Goal: Find specific page/section: Find specific page/section

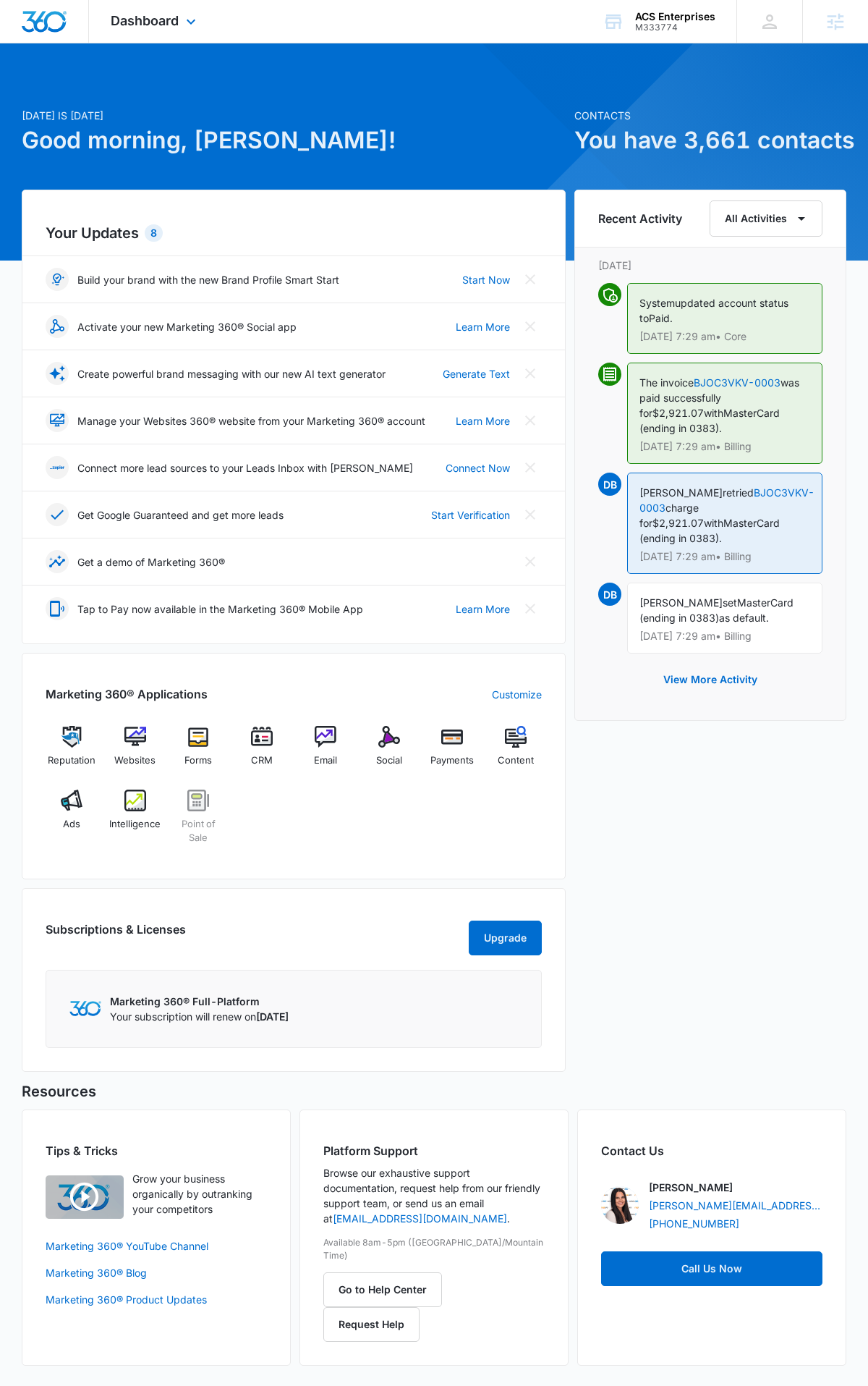
click at [200, 31] on div "Dashboard Apps Reputation Websites Forms CRM Email Social Payments POS Content …" at bounding box center [155, 21] width 132 height 43
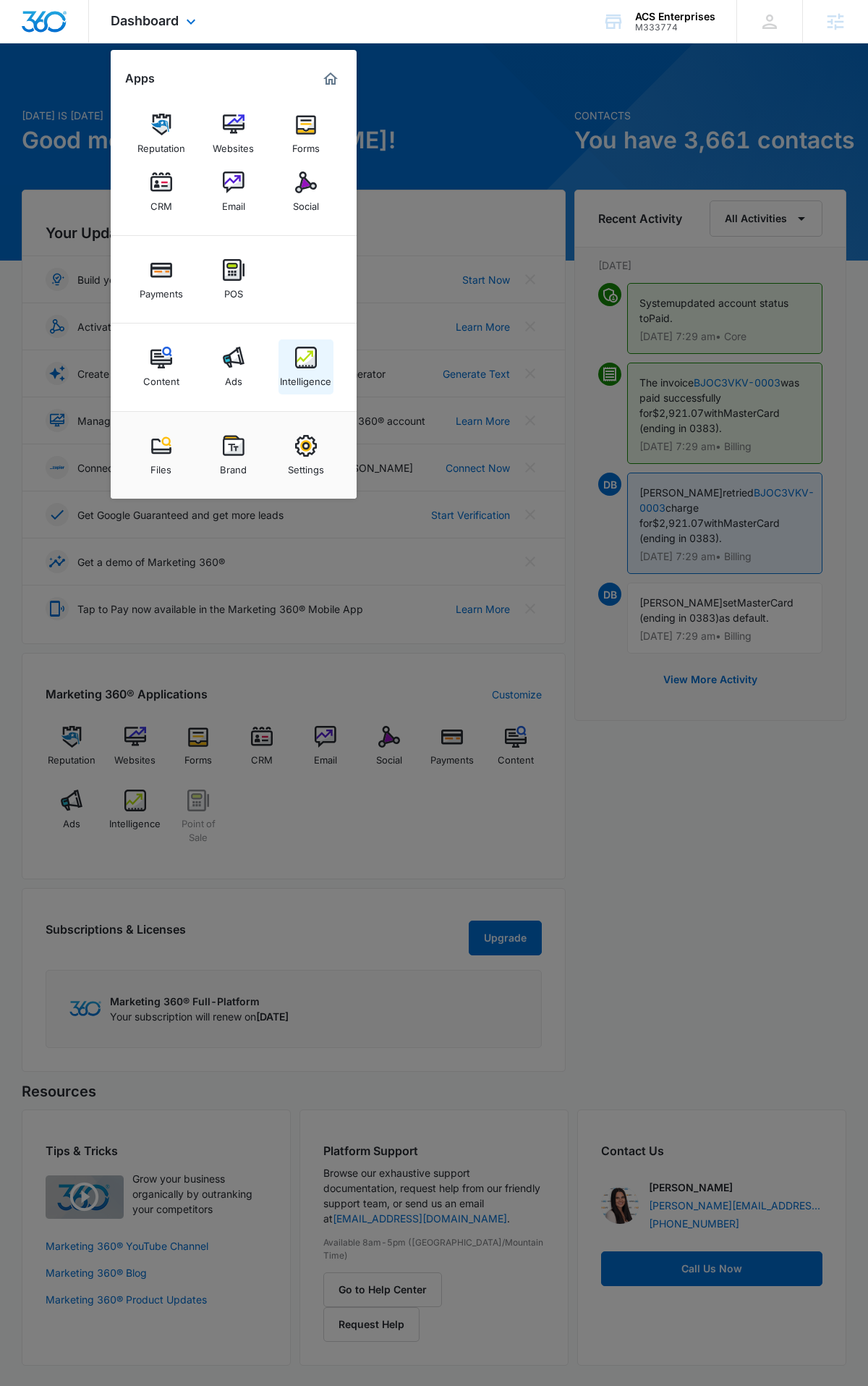
click at [323, 389] on link "Intelligence" at bounding box center [306, 367] width 55 height 55
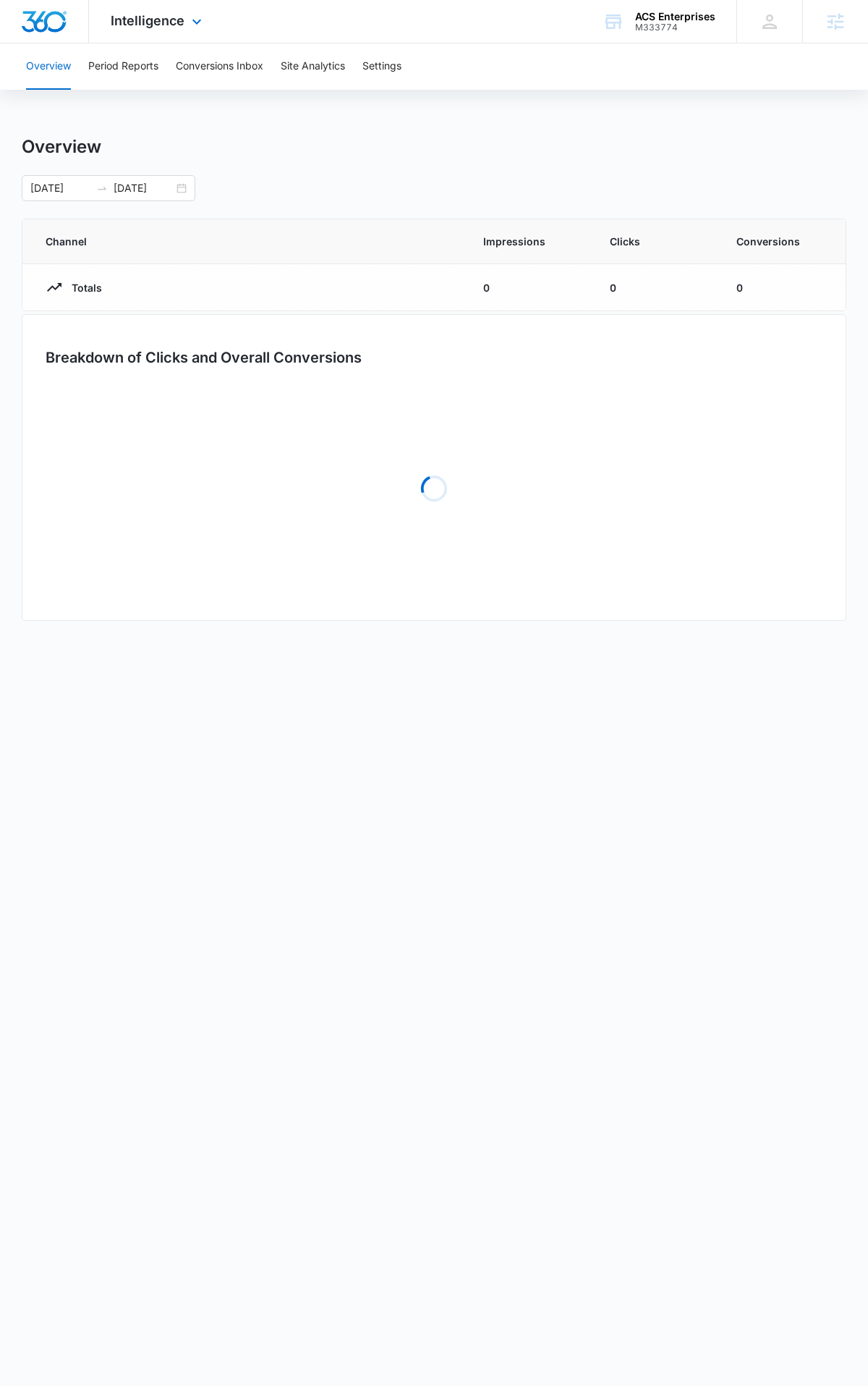
click at [150, 29] on div "Intelligence Apps Reputation Websites Forms CRM Email Social Payments POS Conte…" at bounding box center [158, 21] width 138 height 43
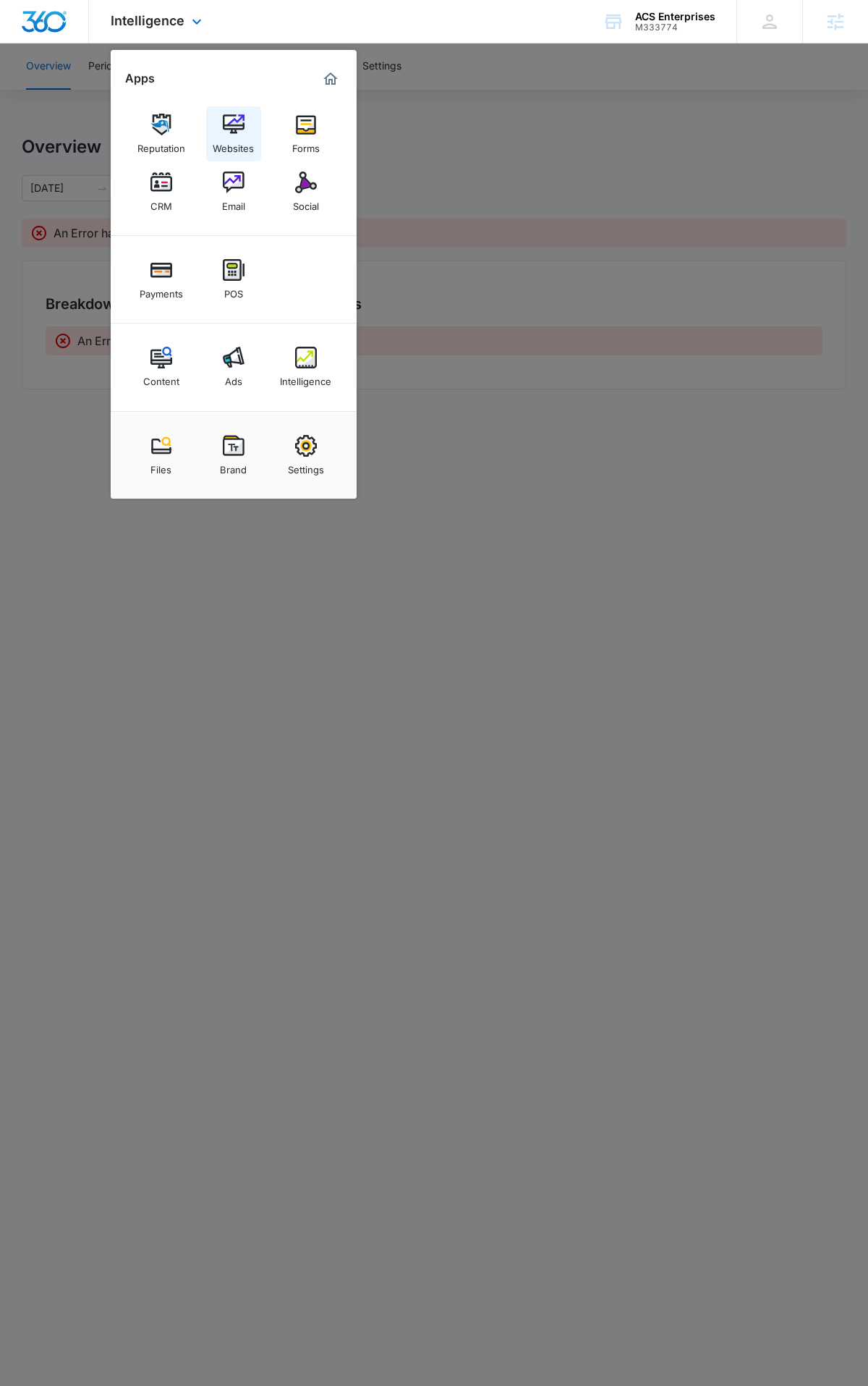
click at [251, 132] on link "Websites" at bounding box center [233, 134] width 55 height 55
